Goal: Information Seeking & Learning: Check status

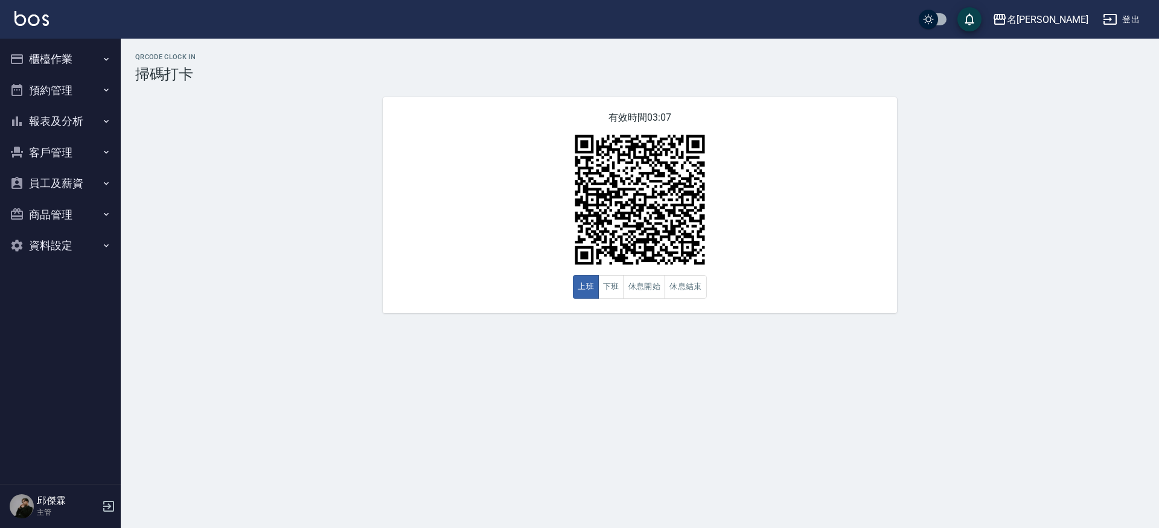
click at [100, 126] on button "報表及分析" at bounding box center [60, 121] width 111 height 31
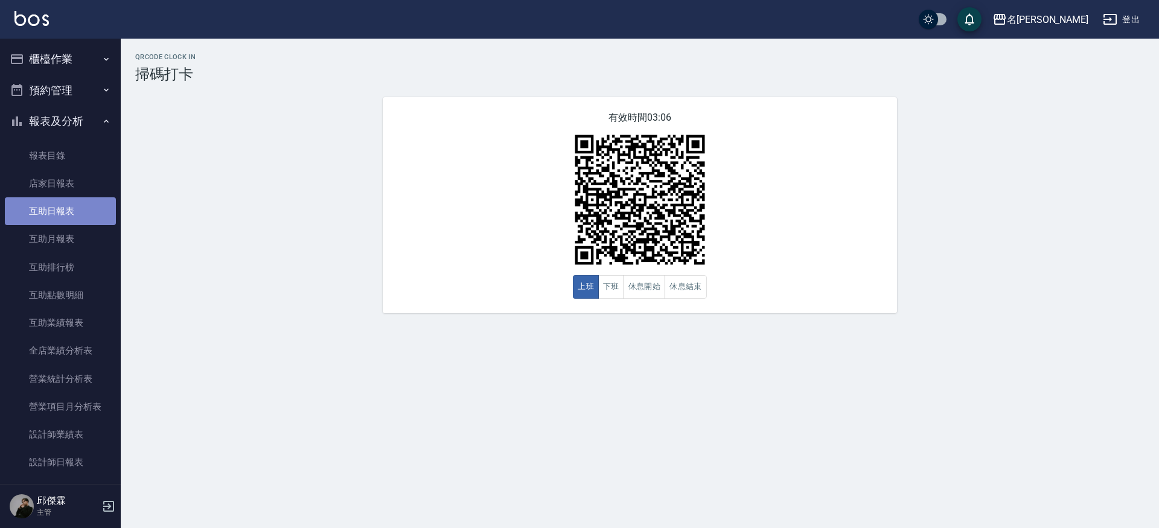
click at [98, 200] on link "互助日報表" at bounding box center [60, 211] width 111 height 28
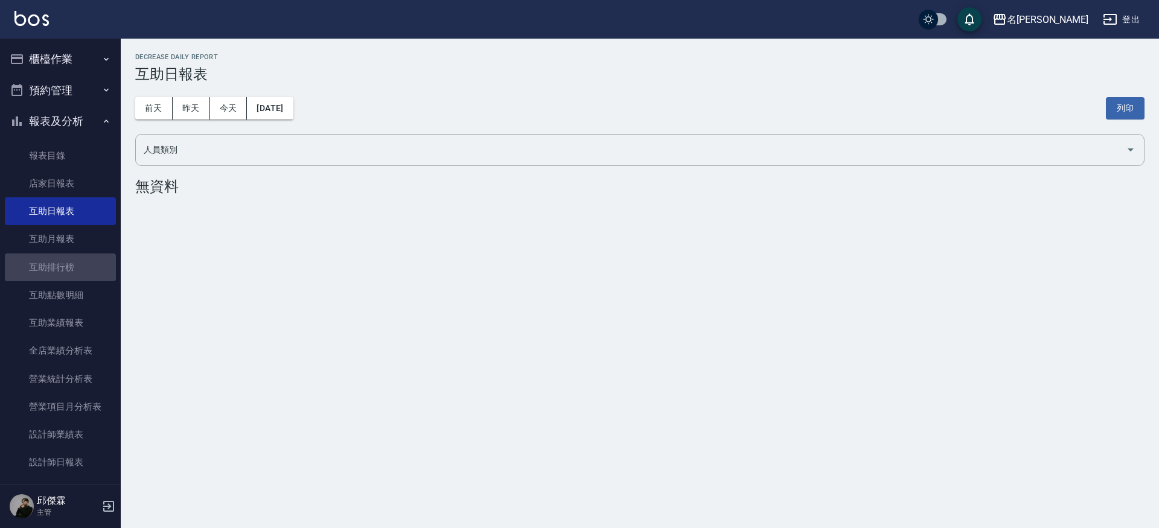
drag, startPoint x: 77, startPoint y: 270, endPoint x: 128, endPoint y: 217, distance: 74.3
click at [77, 270] on link "互助排行榜" at bounding box center [60, 267] width 111 height 28
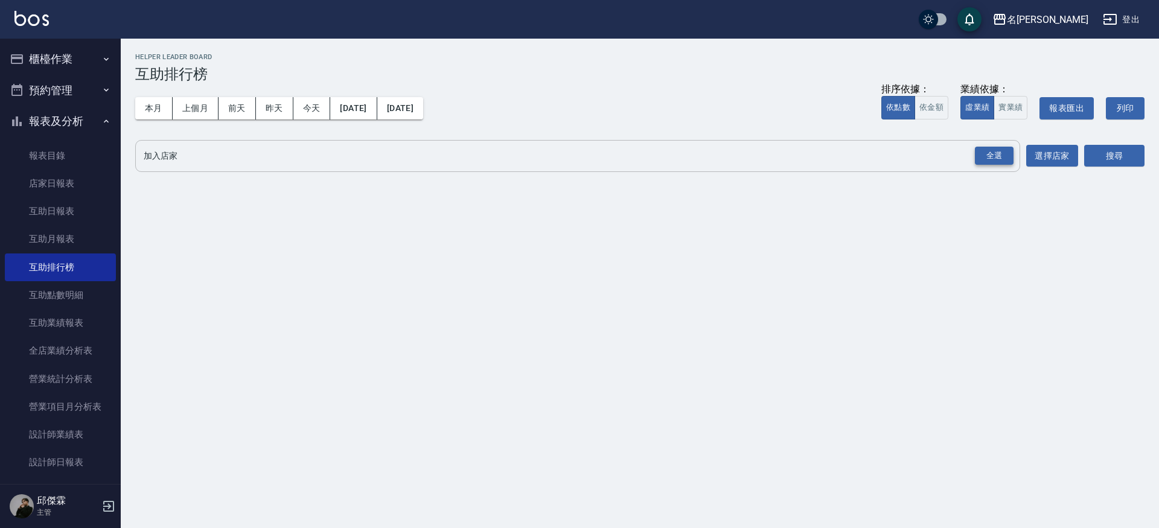
click at [996, 158] on div "全選" at bounding box center [994, 156] width 39 height 19
click at [1105, 159] on button "搜尋" at bounding box center [1114, 156] width 60 height 22
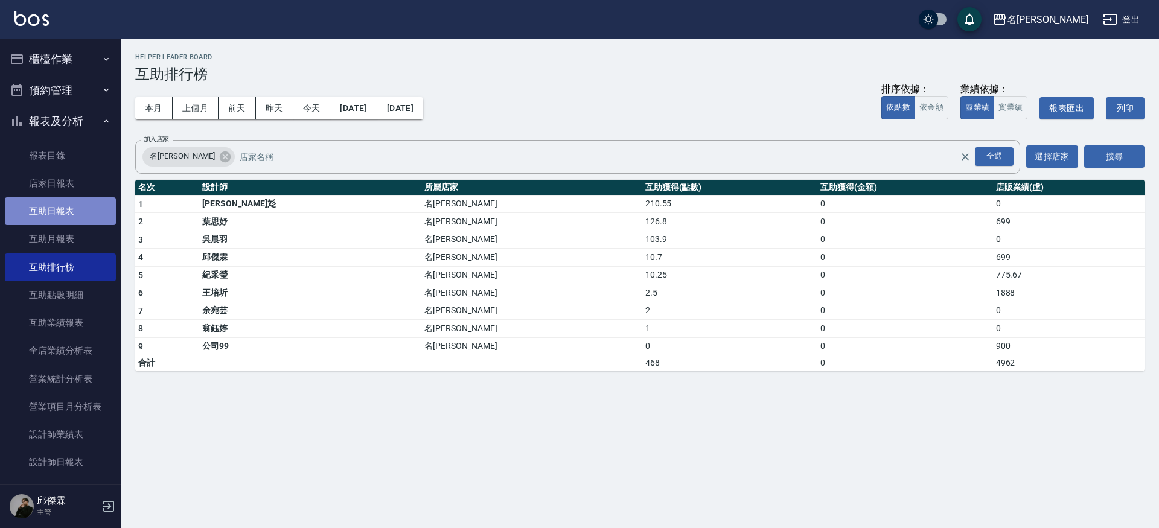
click at [74, 203] on link "互助日報表" at bounding box center [60, 211] width 111 height 28
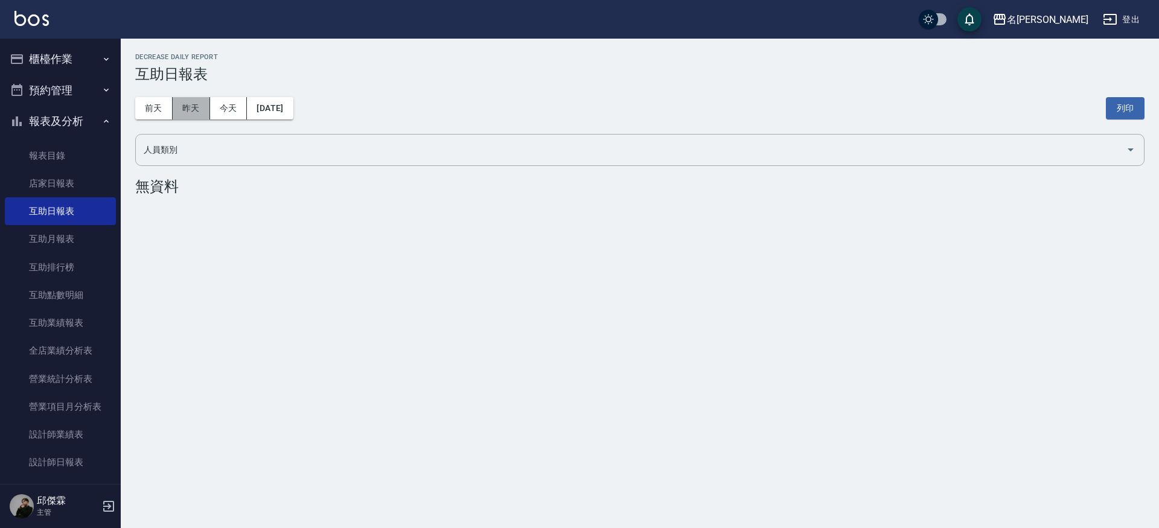
click at [197, 104] on button "昨天" at bounding box center [191, 108] width 37 height 22
